Goal: Information Seeking & Learning: Learn about a topic

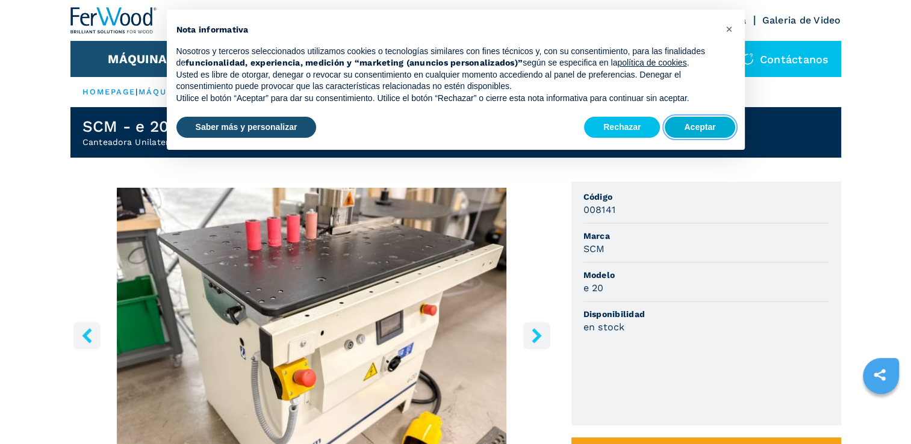
click at [718, 128] on button "Aceptar" at bounding box center [700, 128] width 70 height 22
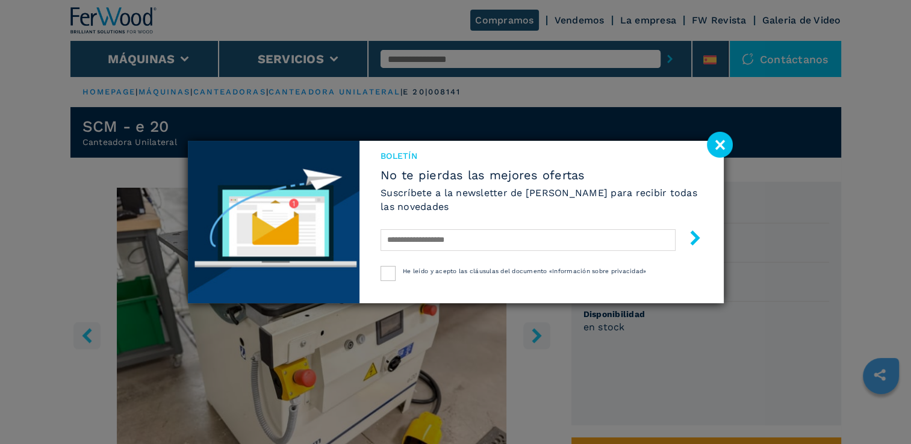
click at [718, 143] on image at bounding box center [720, 145] width 26 height 26
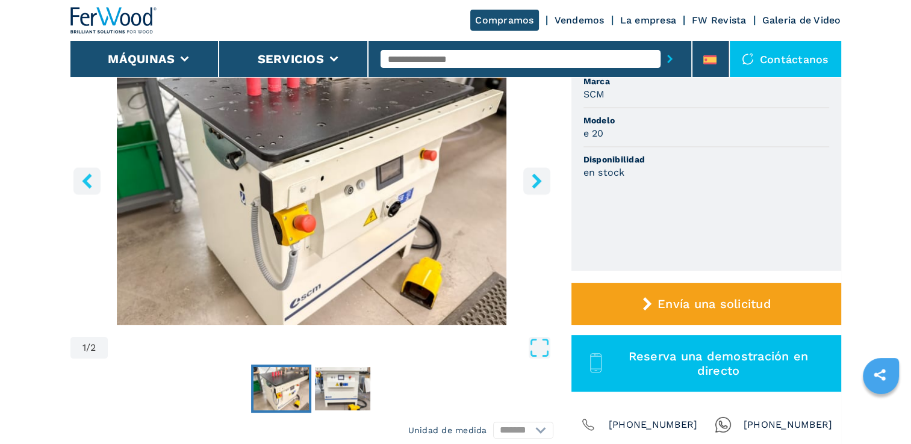
scroll to position [181, 0]
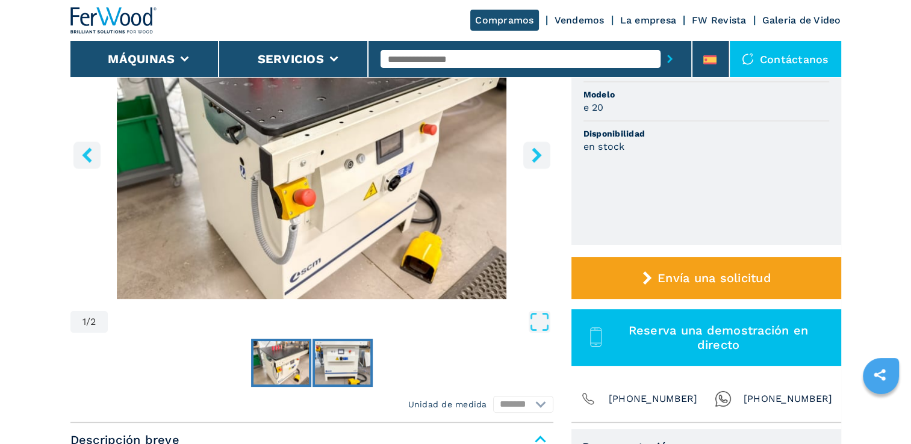
click at [341, 361] on img "Go to Slide 2" at bounding box center [342, 362] width 55 height 43
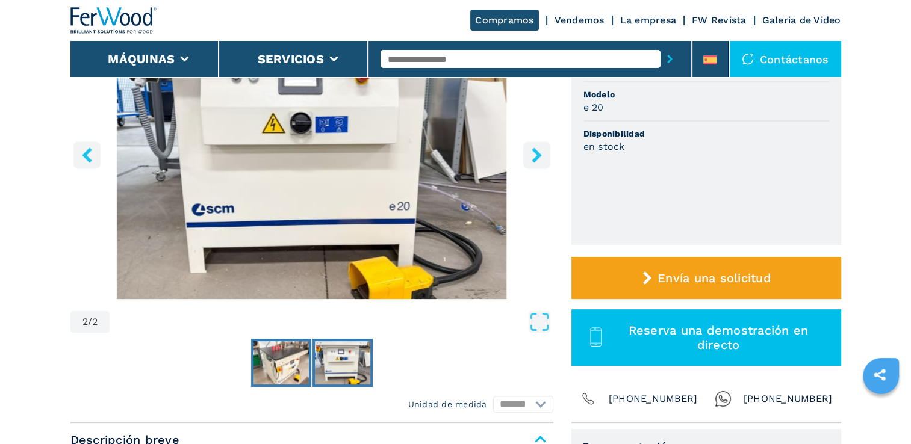
click at [293, 368] on img "Go to Slide 1" at bounding box center [280, 362] width 55 height 43
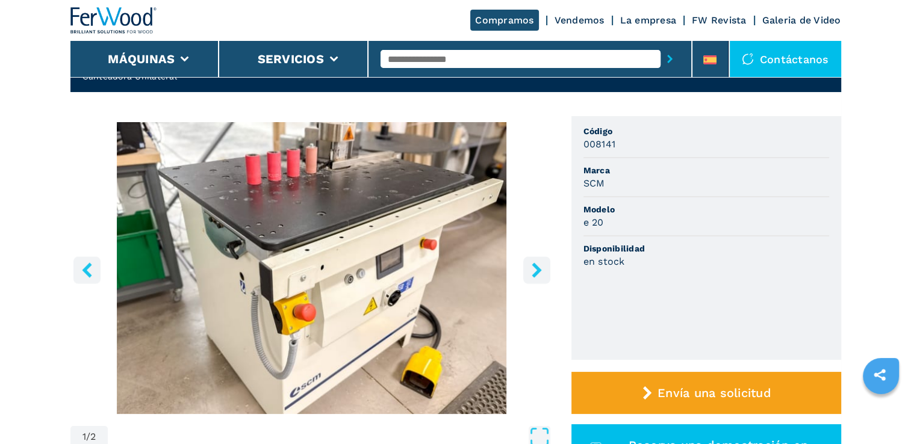
scroll to position [0, 0]
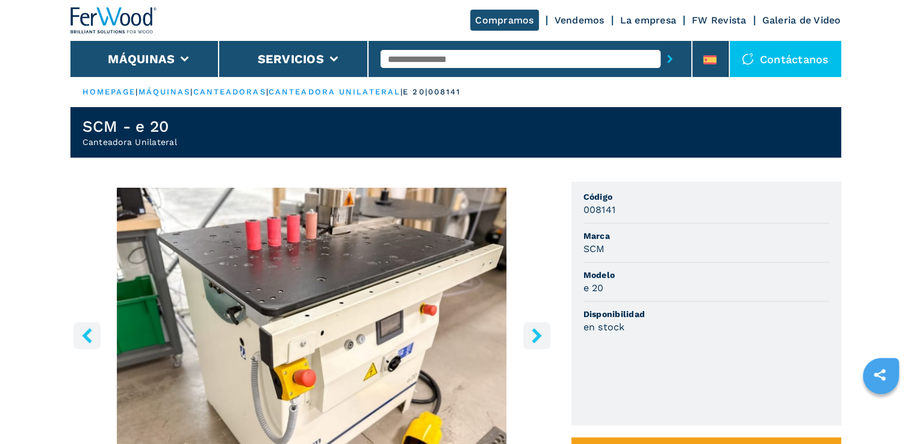
click at [645, 22] on link "La empresa" at bounding box center [648, 19] width 57 height 11
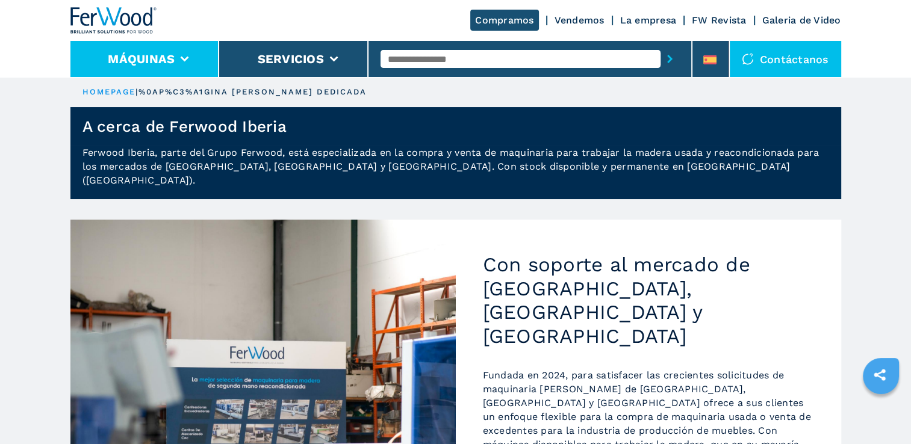
click at [160, 64] on button "Máquinas" at bounding box center [141, 59] width 67 height 14
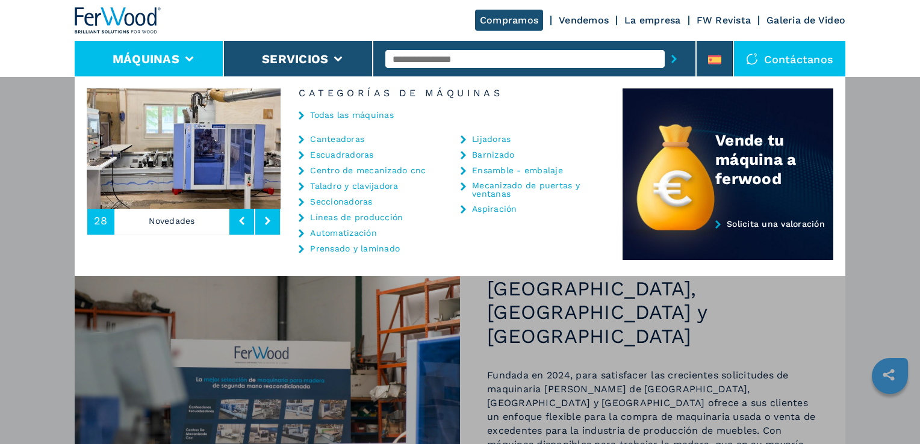
click at [347, 141] on link "Canteadoras" at bounding box center [337, 139] width 54 height 8
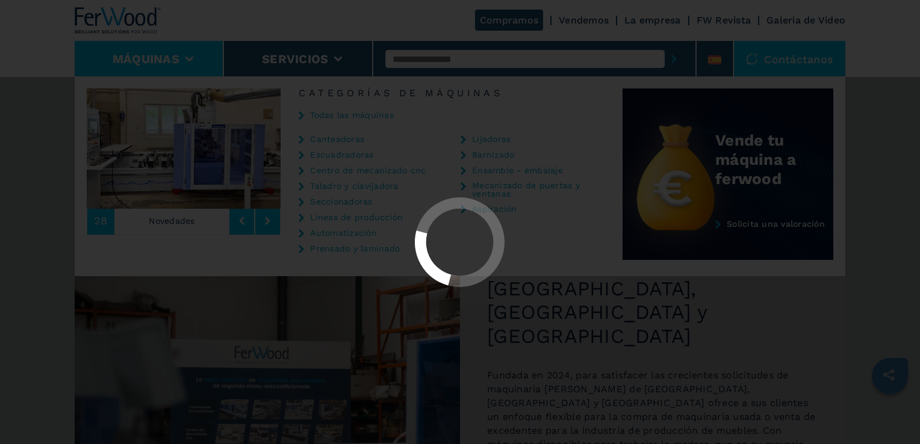
select select "**********"
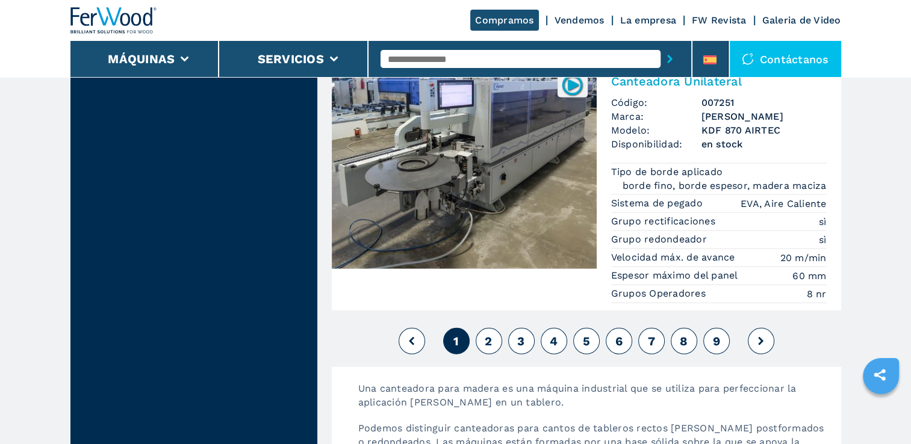
scroll to position [3010, 0]
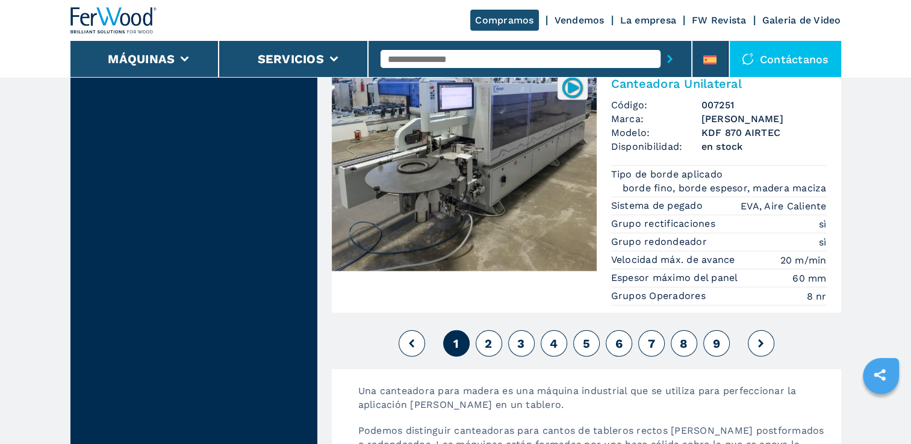
click at [495, 337] on button "2" at bounding box center [489, 343] width 26 height 26
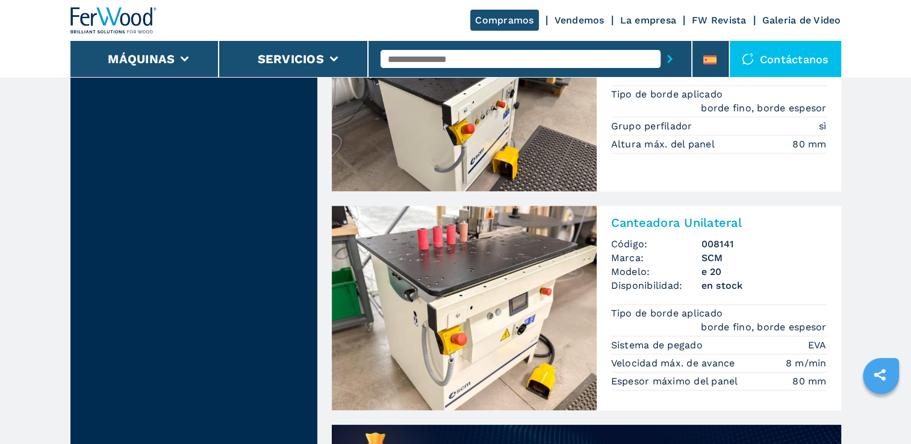
scroll to position [721, 0]
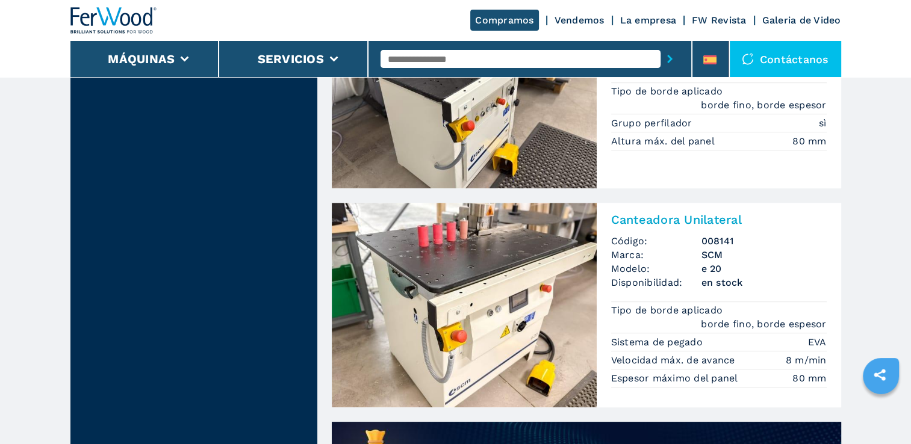
click at [399, 256] on img at bounding box center [464, 305] width 265 height 205
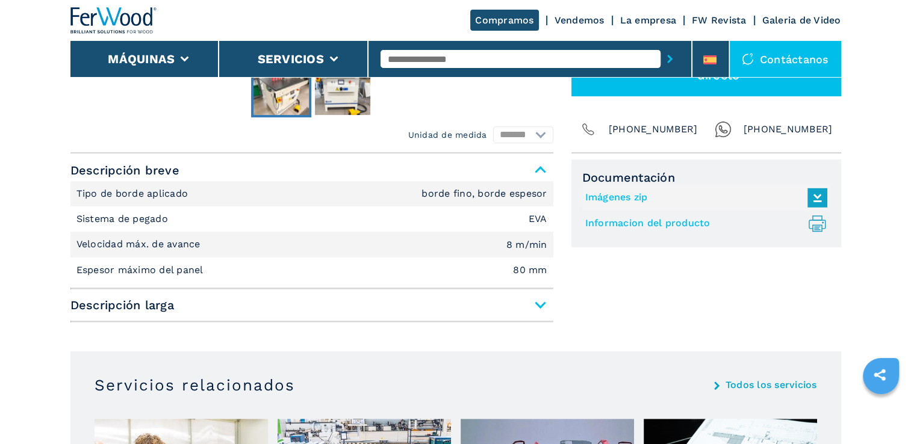
scroll to position [482, 0]
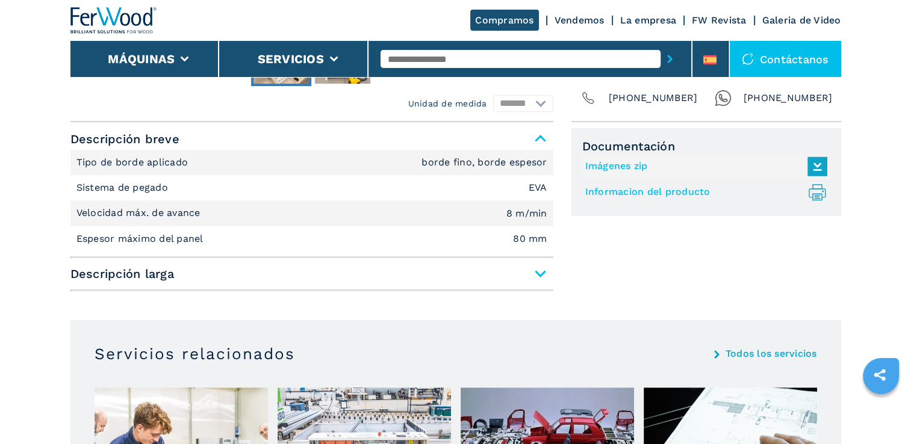
click at [539, 274] on span "Descripción larga" at bounding box center [311, 274] width 483 height 22
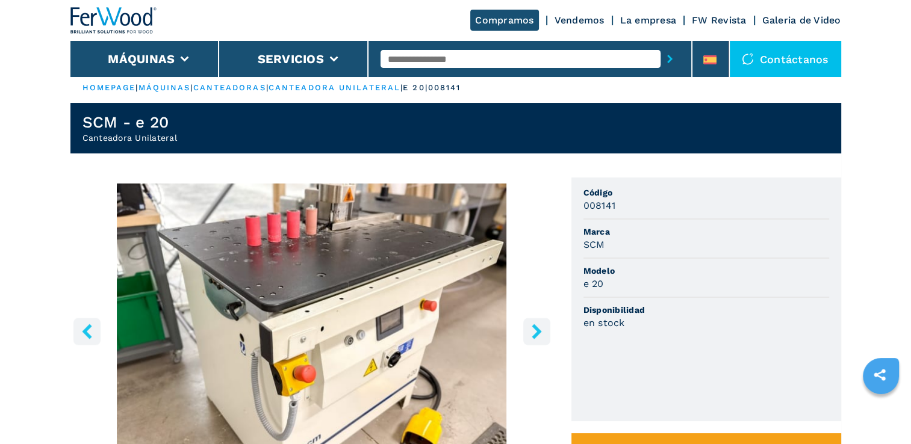
scroll to position [0, 0]
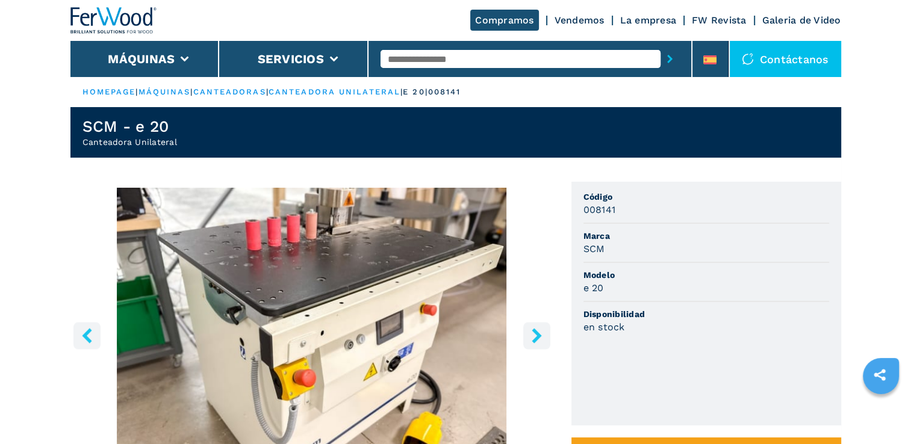
click at [802, 57] on div "Contáctanos" at bounding box center [785, 59] width 111 height 36
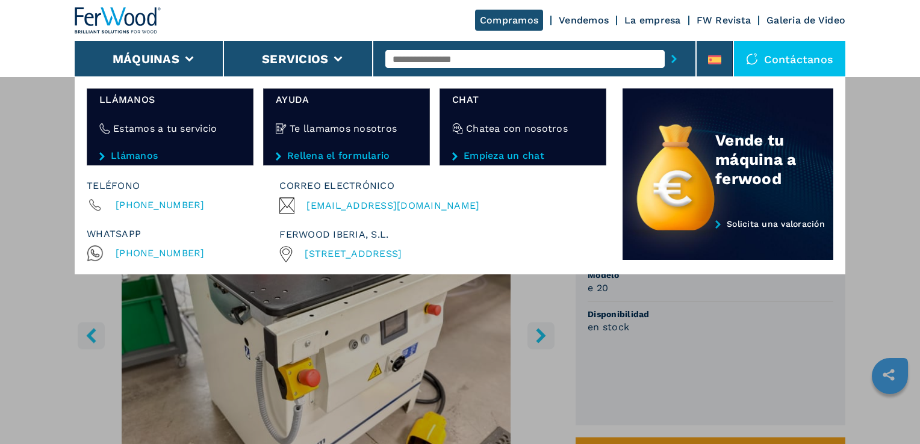
click at [402, 254] on span "[STREET_ADDRESS]" at bounding box center [353, 253] width 97 height 11
click at [898, 107] on div "Máquinas Canteadoras Escuadradoras Centro de mecanizado cnc Taladro y clavijado…" at bounding box center [460, 298] width 920 height 444
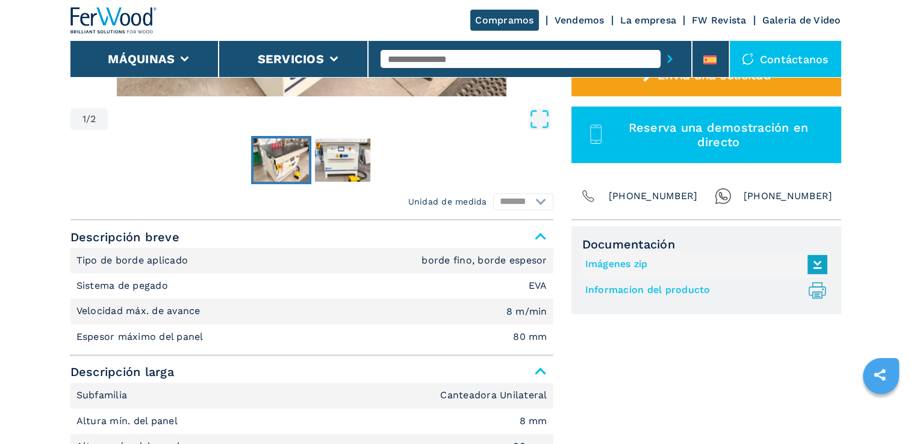
scroll to position [482, 0]
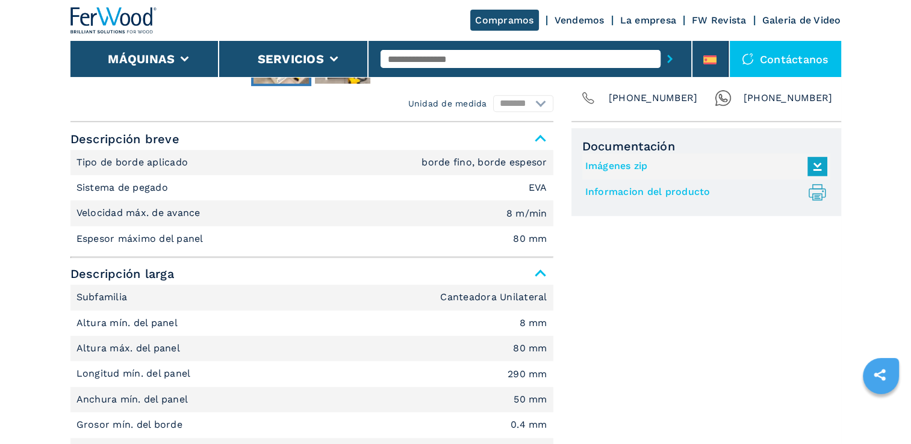
click at [680, 194] on link "Informacion del producto .prefix__st0{stroke-linecap:round;stroke-linejoin:roun…" at bounding box center [703, 192] width 236 height 20
click at [713, 58] on icon at bounding box center [709, 59] width 13 height 9
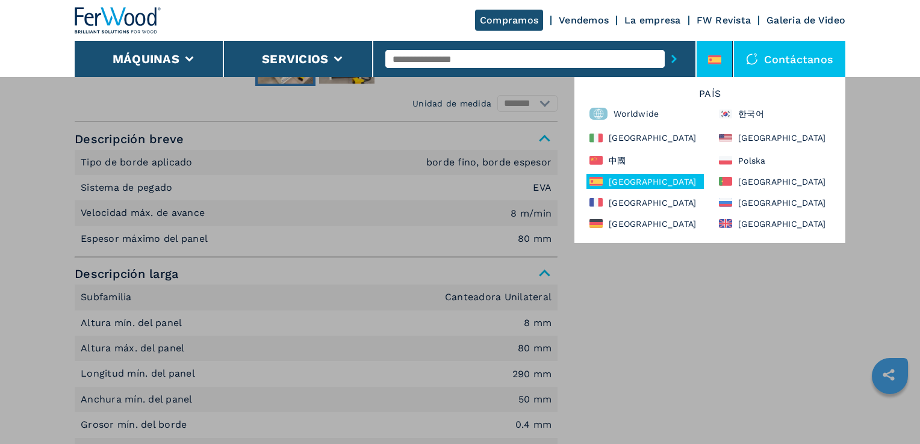
click at [622, 181] on div "[GEOGRAPHIC_DATA]" at bounding box center [644, 181] width 117 height 15
click at [674, 336] on div "Máquinas Canteadoras Escuadradoras Centro de mecanizado cnc Taladro y clavijado…" at bounding box center [460, 298] width 920 height 444
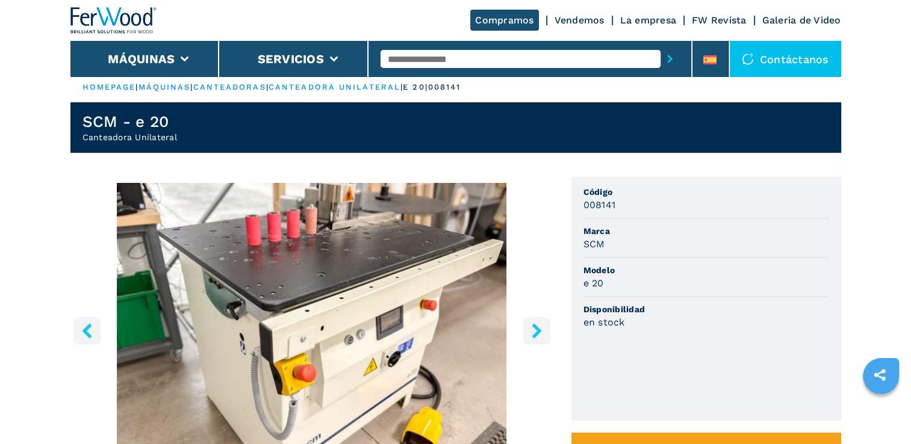
scroll to position [0, 0]
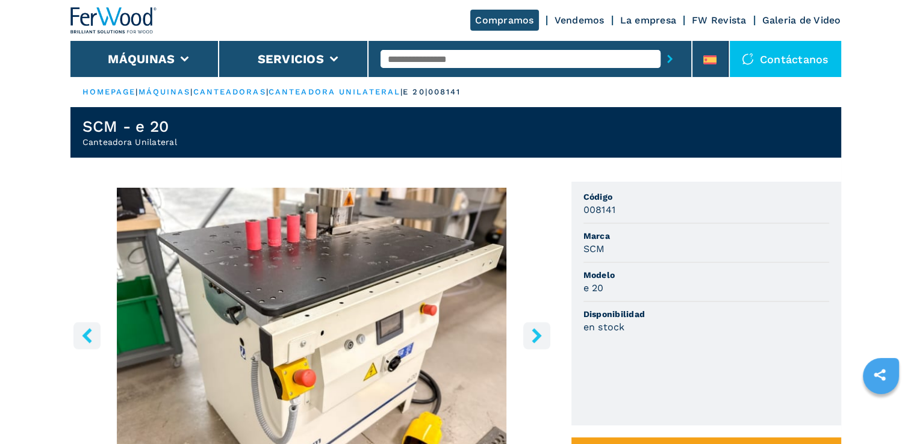
click at [544, 337] on button "right-button" at bounding box center [536, 335] width 27 height 27
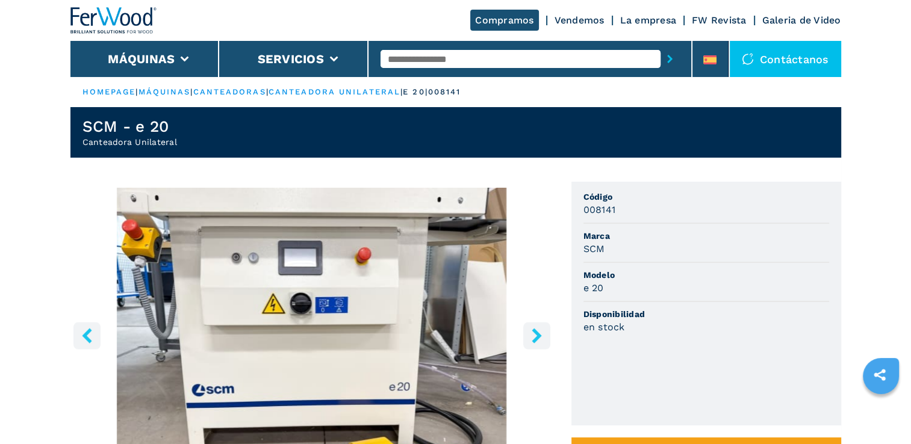
click at [84, 335] on icon "left-button" at bounding box center [87, 335] width 10 height 15
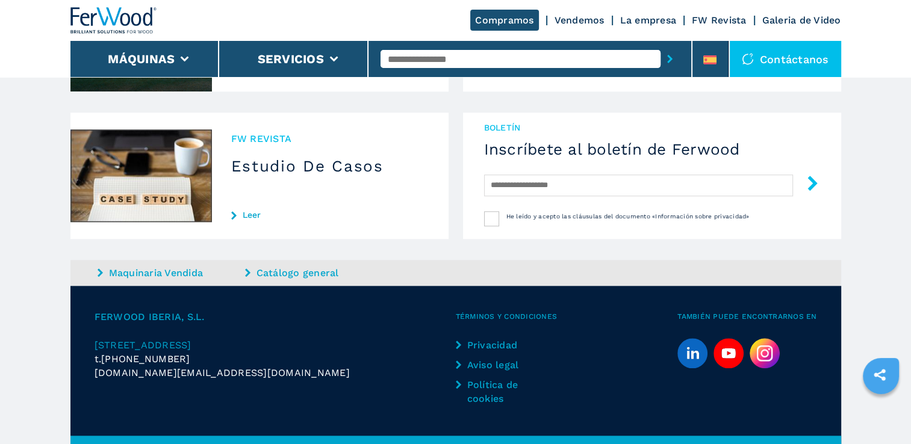
scroll to position [1206, 0]
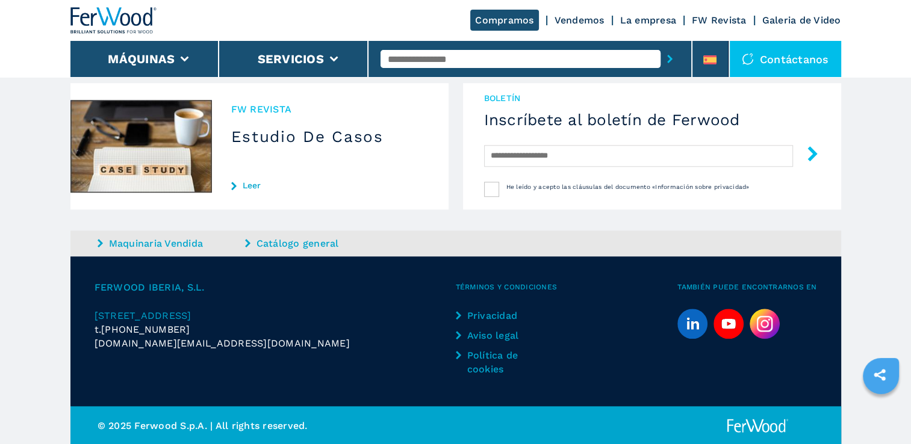
click at [161, 330] on span "[PHONE_NUMBER]" at bounding box center [145, 330] width 89 height 14
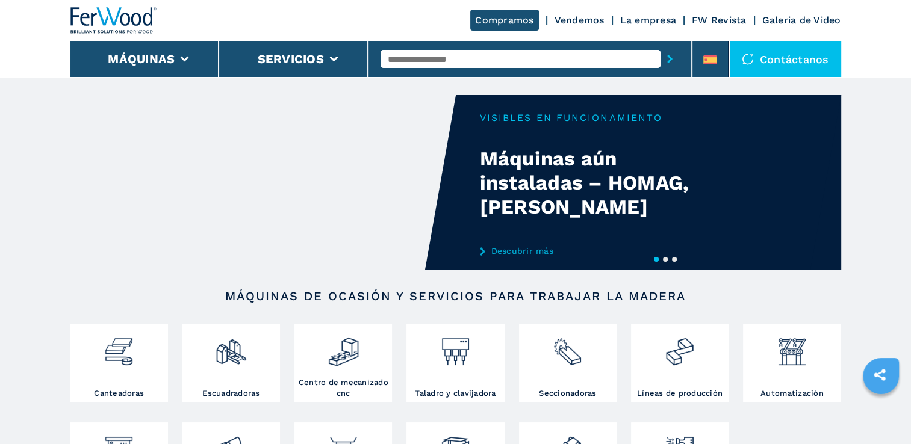
scroll to position [0, 0]
